Goal: Navigation & Orientation: Find specific page/section

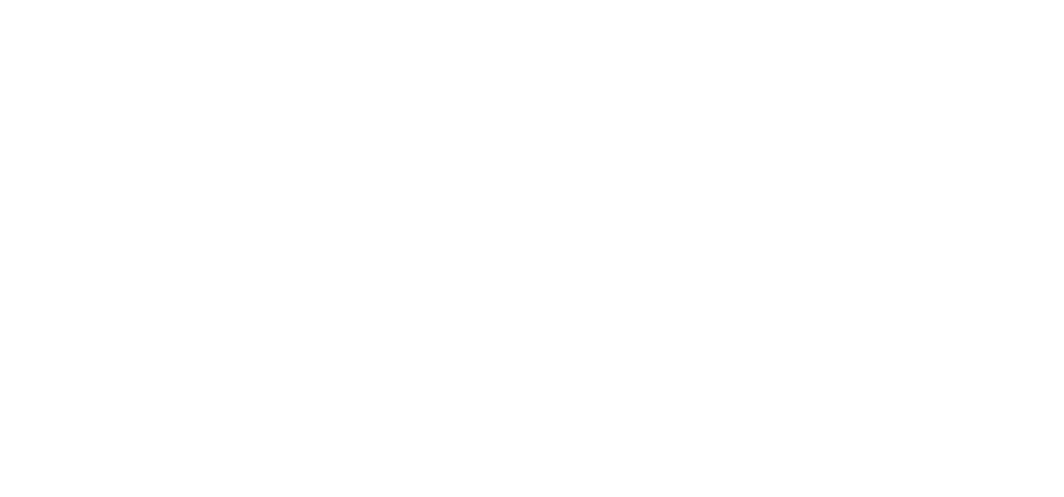
click at [457, 7] on html at bounding box center [532, 3] width 1064 height 7
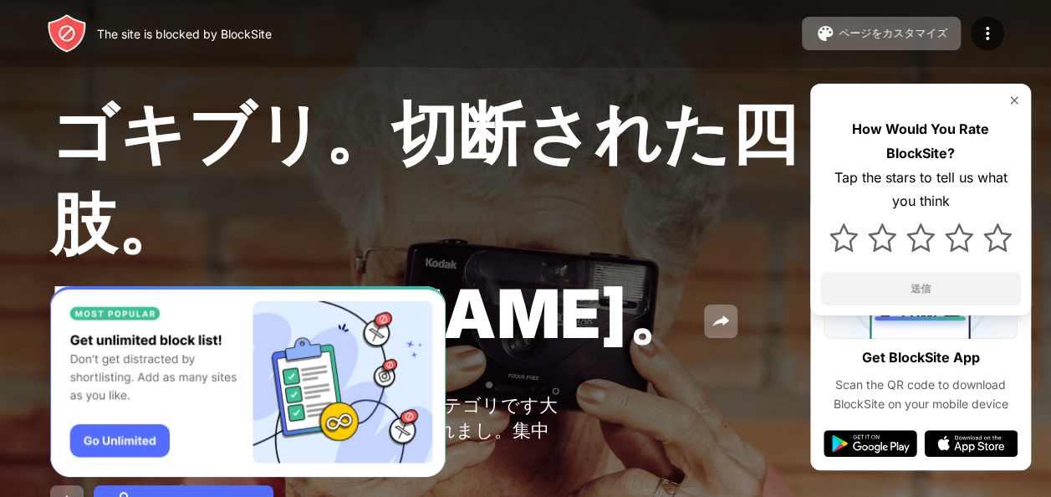
click at [622, 272] on span "ゴキブリ。切断された四肢。[PERSON_NAME]。" at bounding box center [424, 223] width 748 height 262
